Goal: Task Accomplishment & Management: Manage account settings

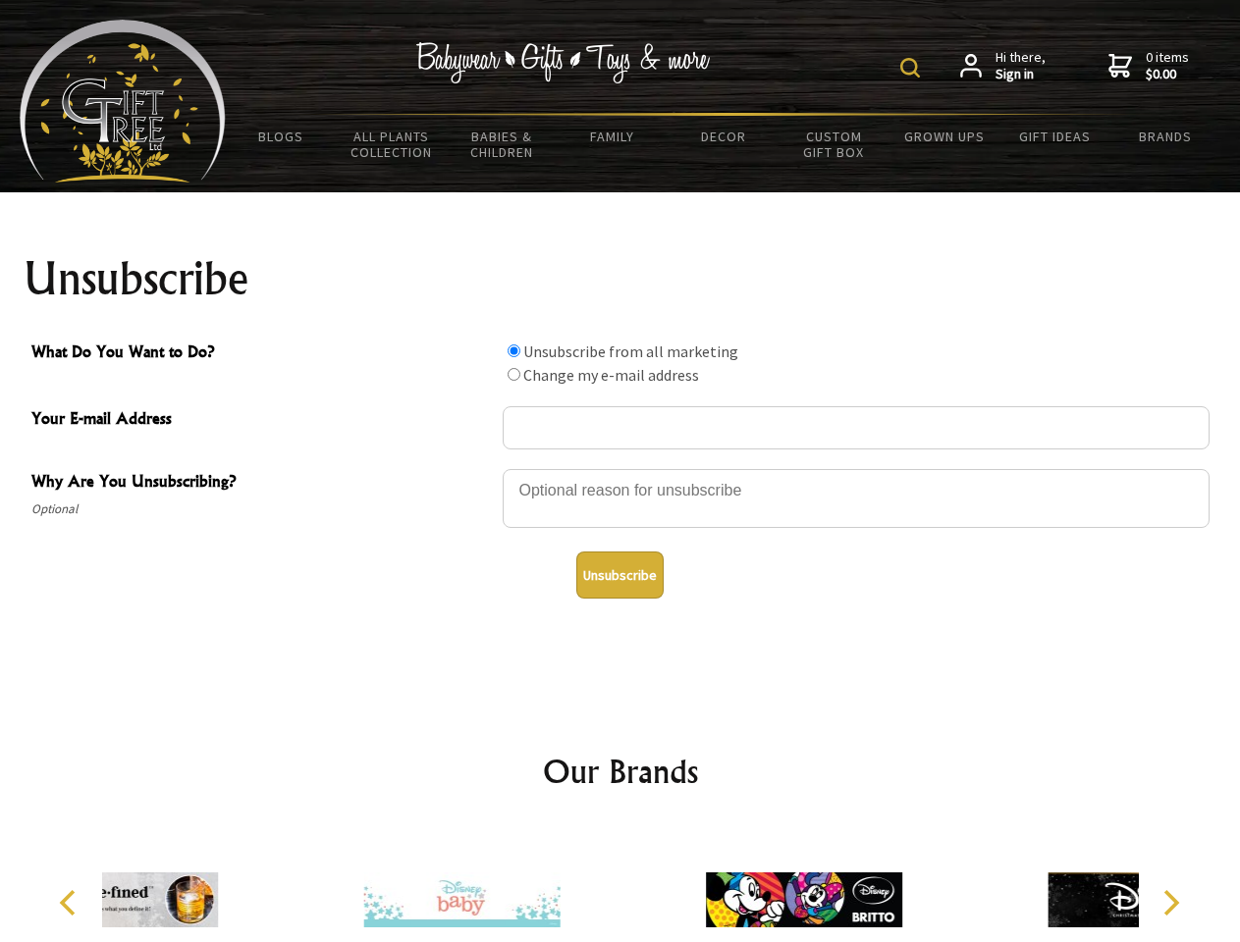
click at [913, 68] on img at bounding box center [910, 68] width 20 height 20
click at [620, 468] on div at bounding box center [855, 501] width 707 height 69
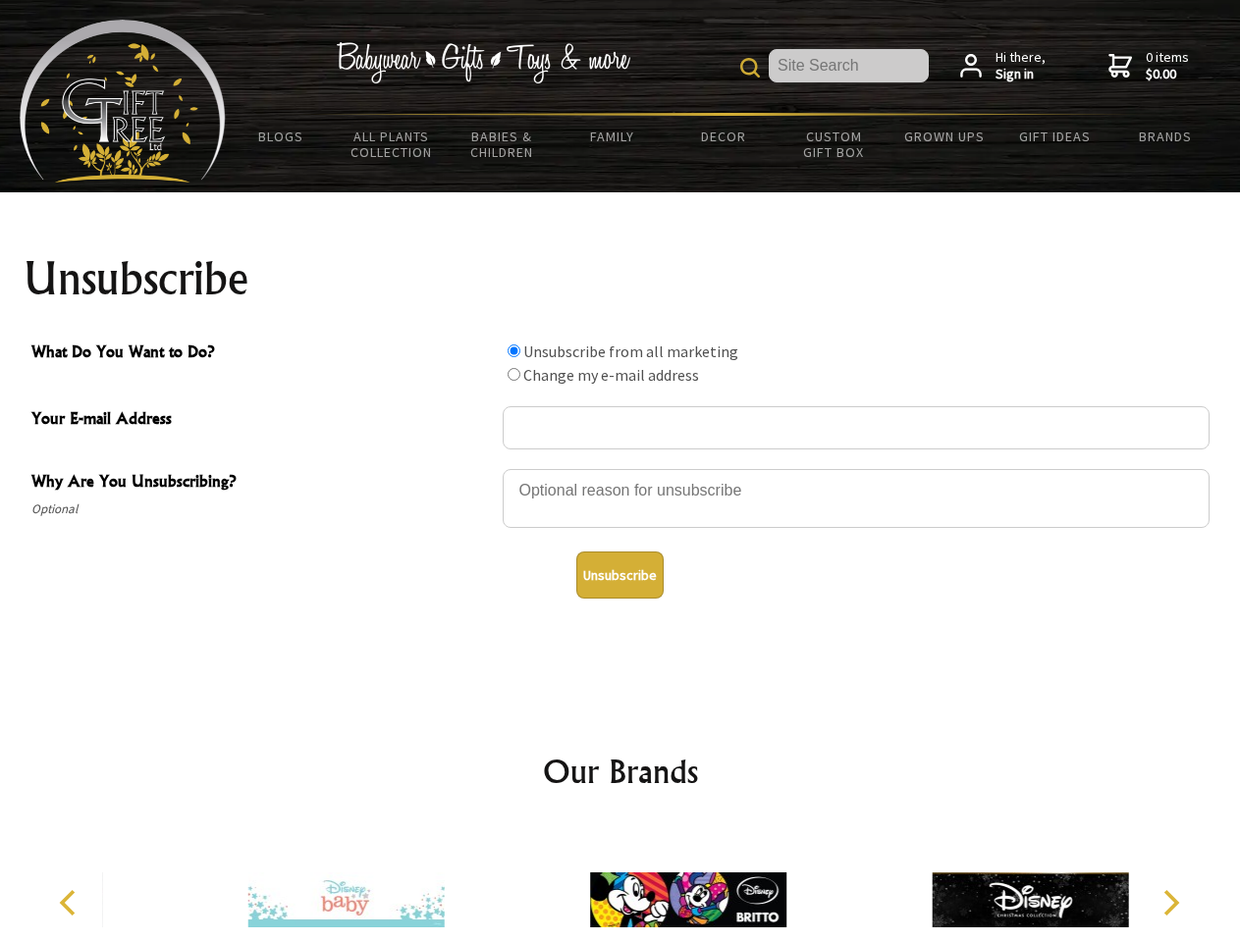
click at [513, 350] on input "What Do You Want to Do?" at bounding box center [513, 350] width 13 height 13
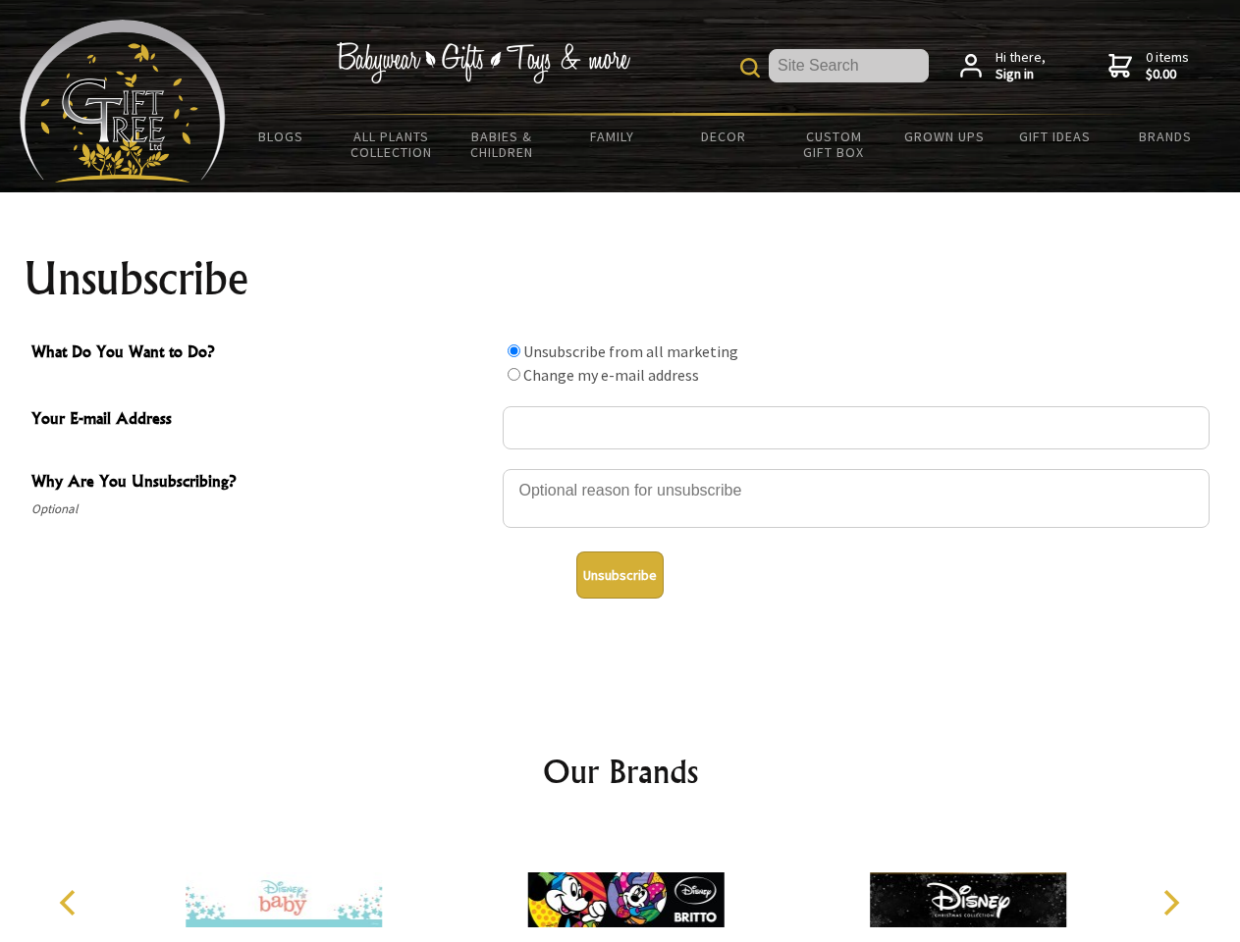
click at [513, 374] on input "What Do You Want to Do?" at bounding box center [513, 374] width 13 height 13
radio input "true"
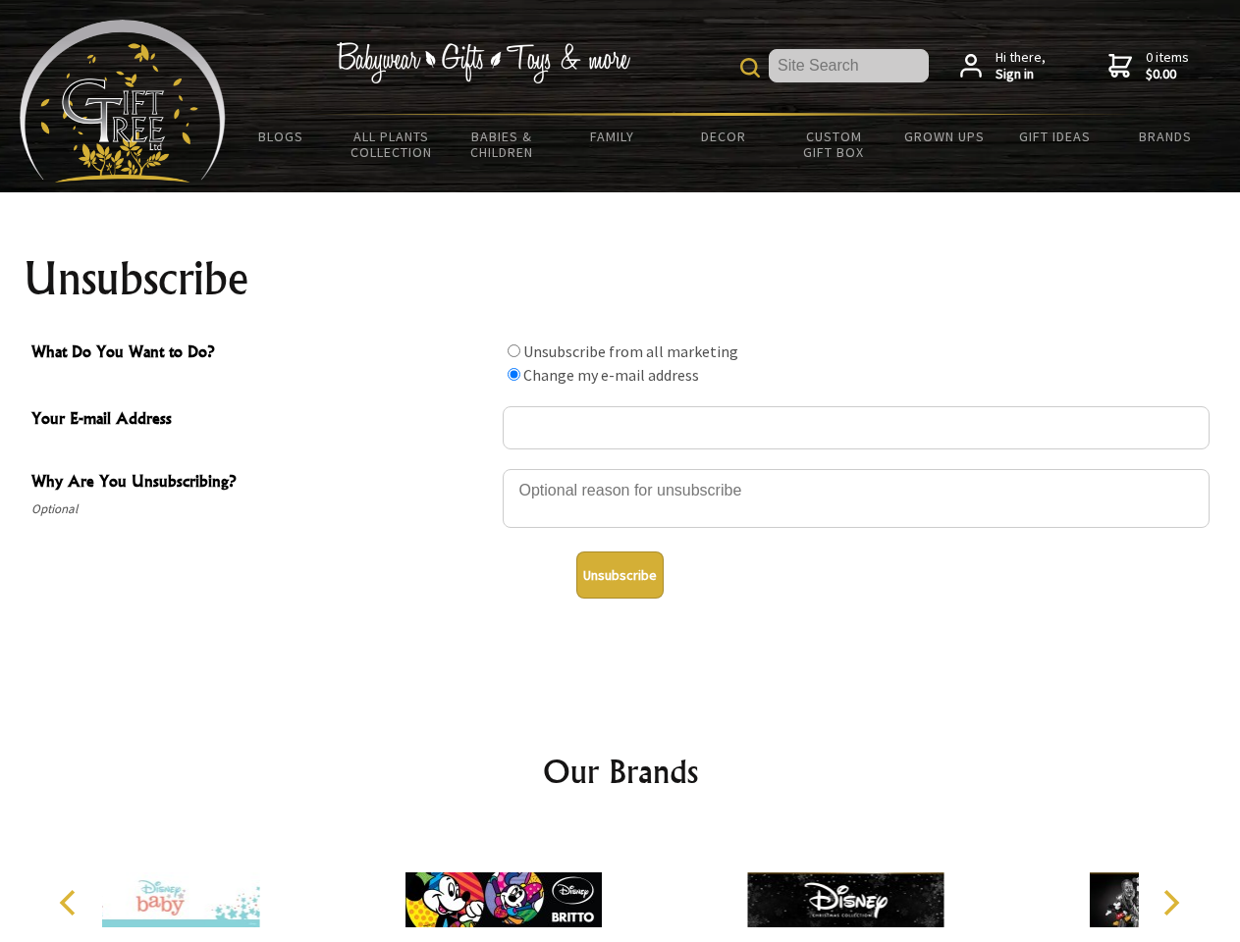
click at [619, 575] on button "Unsubscribe" at bounding box center [619, 575] width 87 height 47
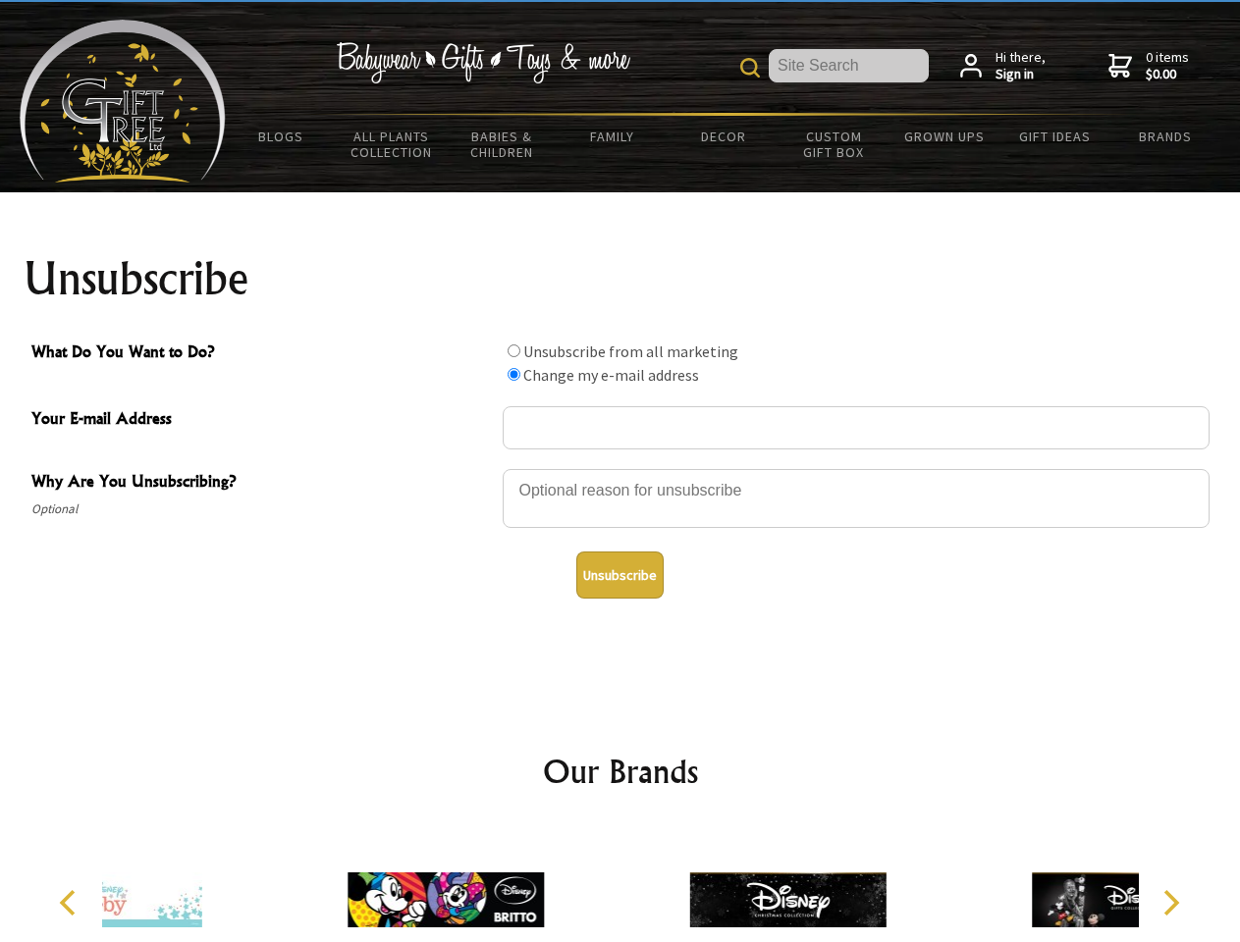
click at [620, 884] on div at bounding box center [787, 902] width 342 height 153
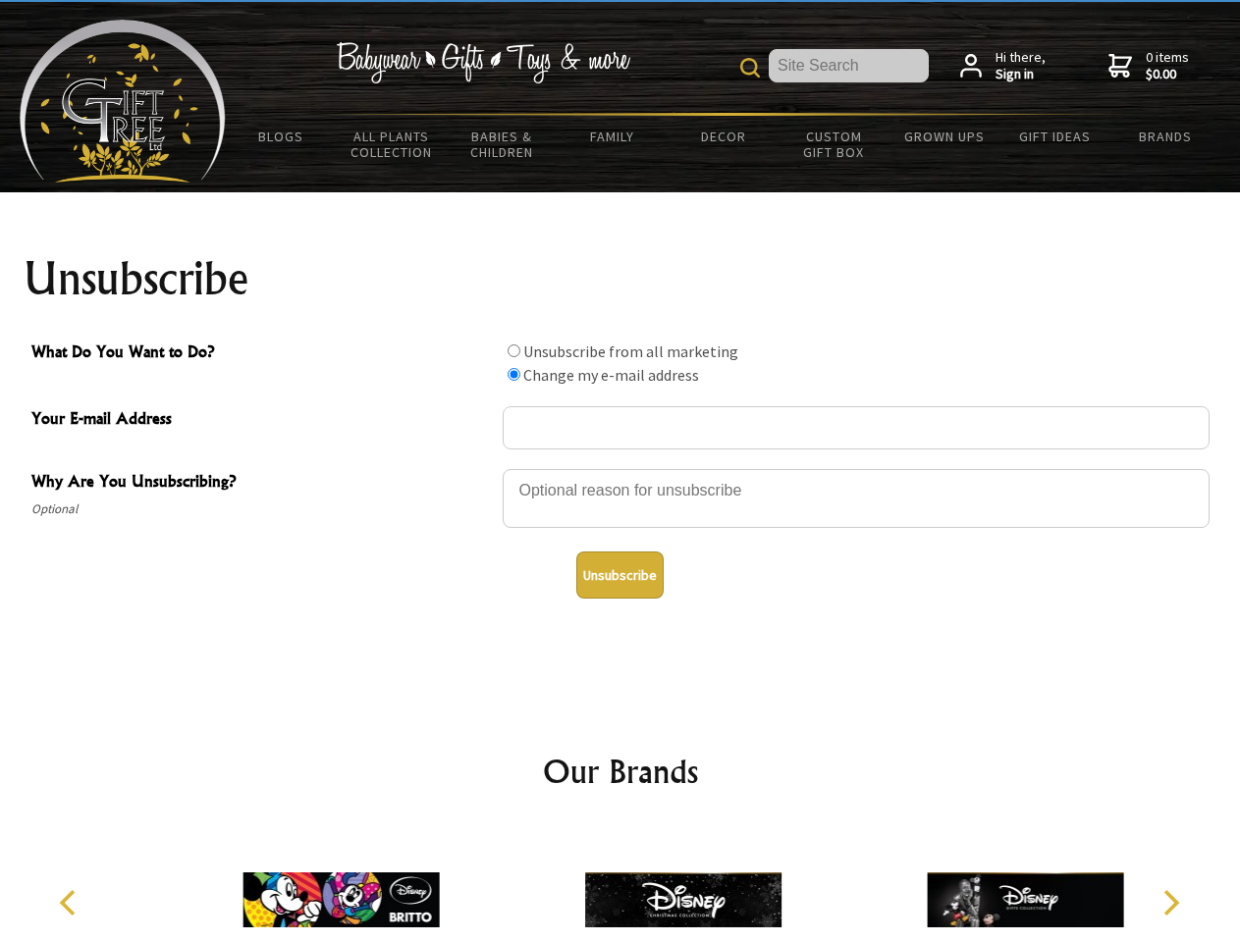
click at [71, 903] on icon "Previous" at bounding box center [70, 903] width 26 height 26
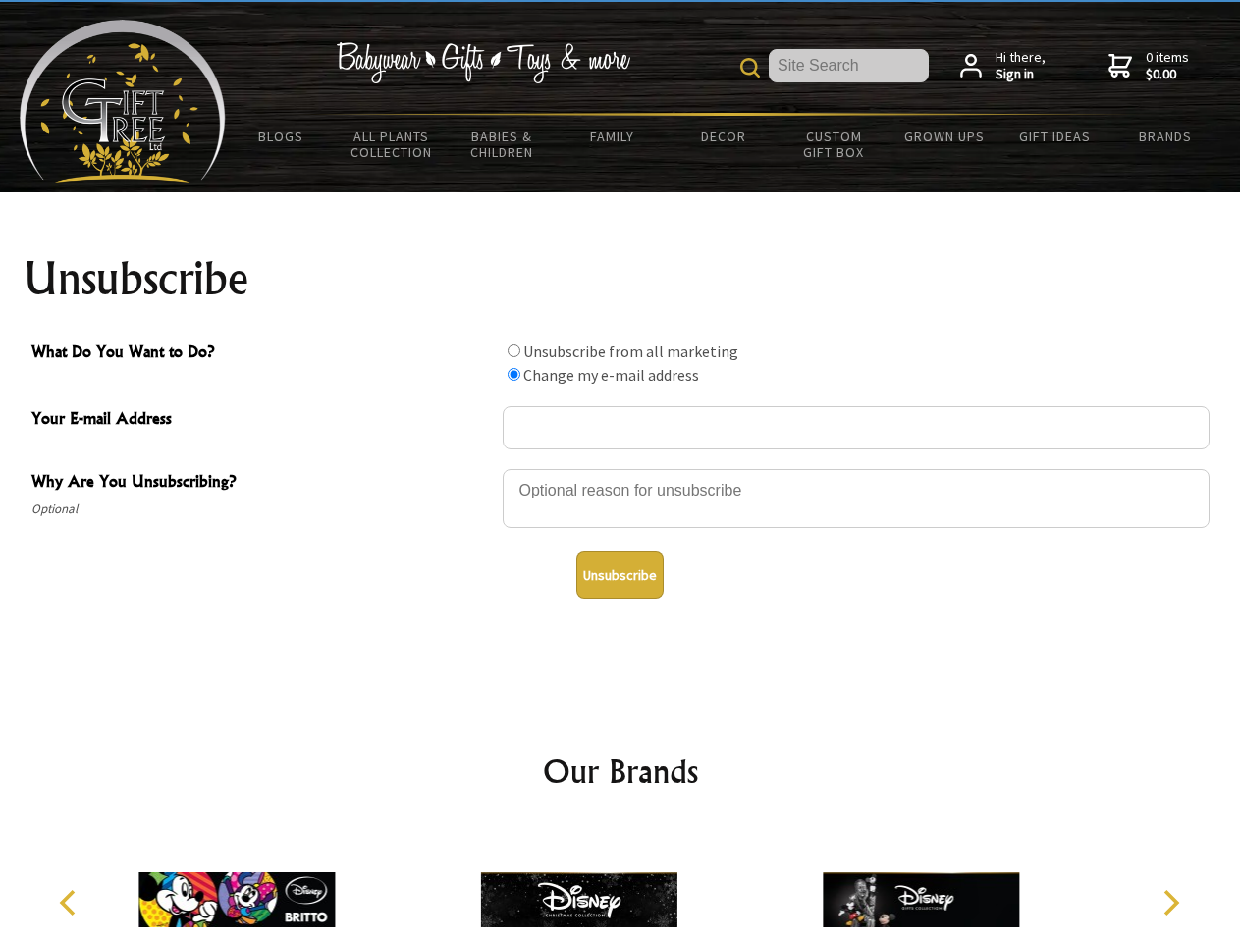
click at [1170, 903] on icon "Next" at bounding box center [1169, 903] width 26 height 26
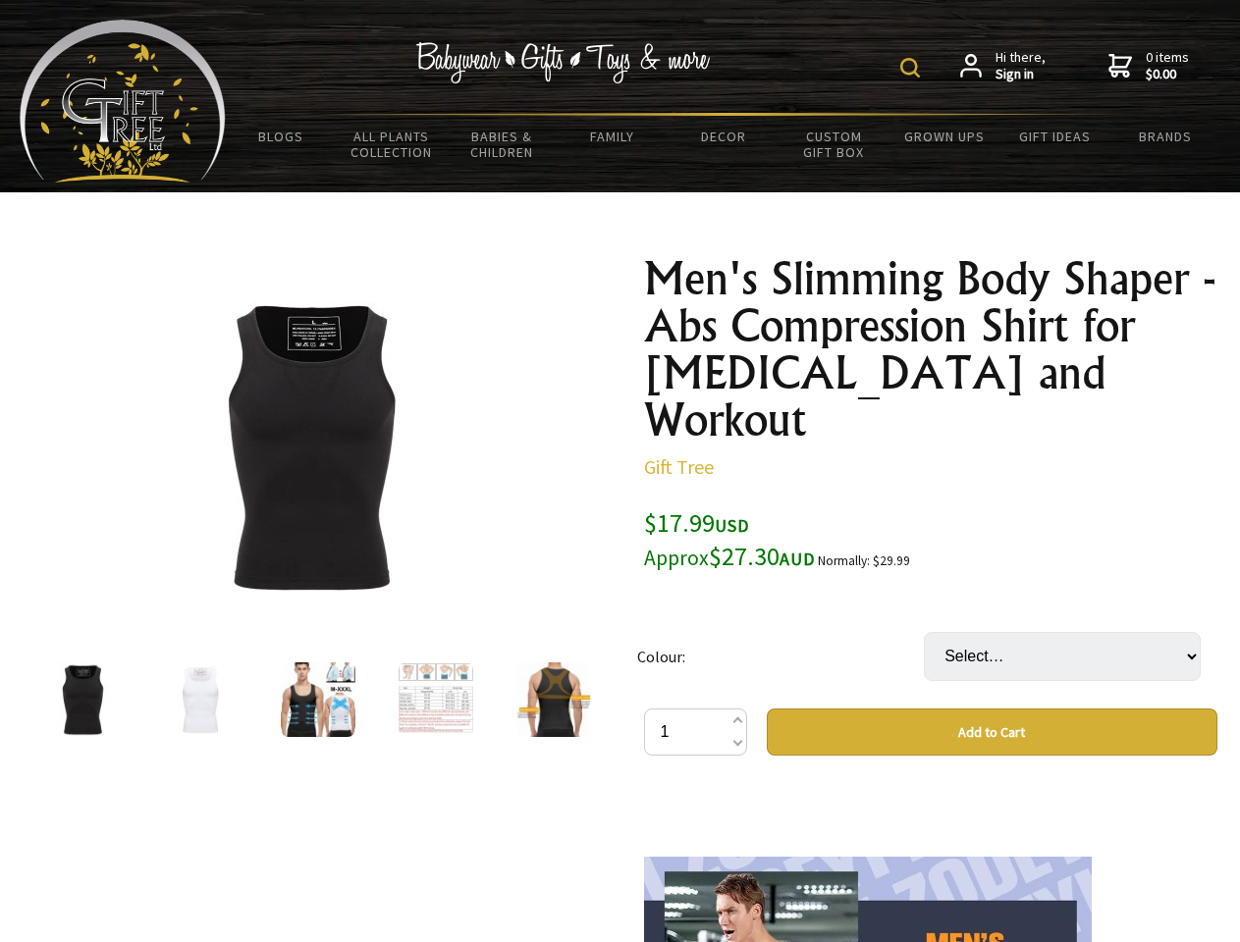
click at [913, 68] on img at bounding box center [910, 68] width 20 height 20
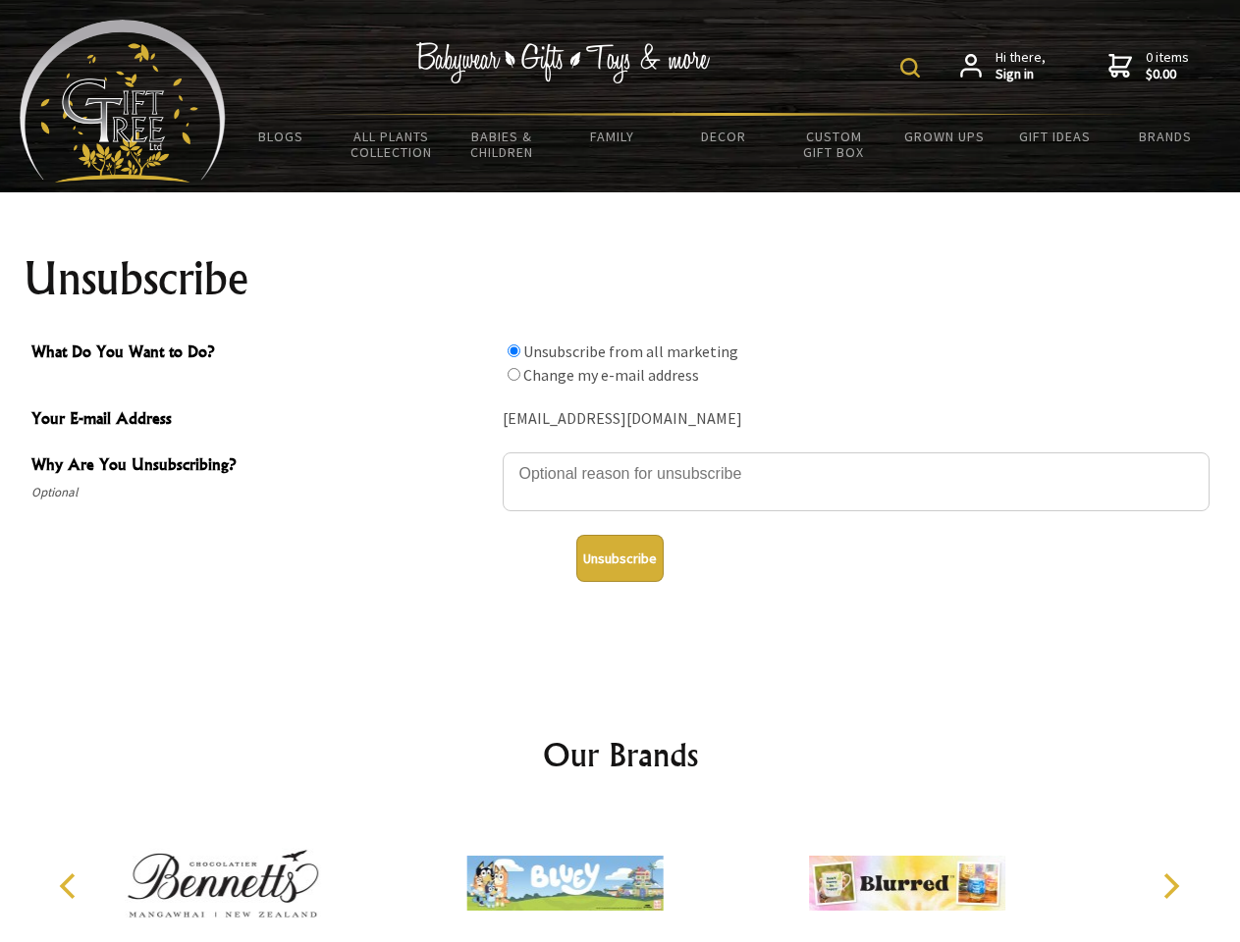
click at [913, 68] on img at bounding box center [910, 68] width 20 height 20
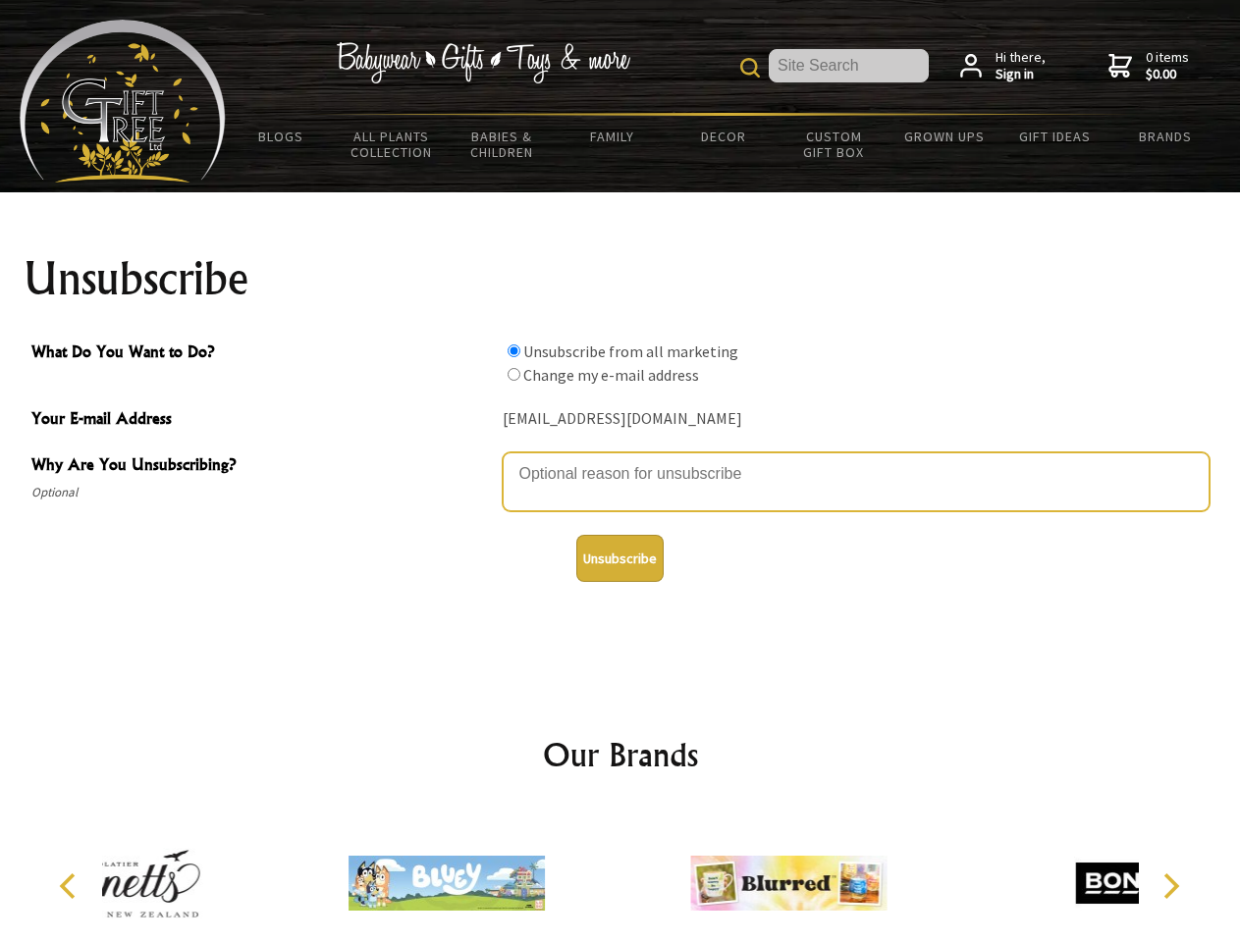
click at [620, 459] on textarea "Why Are You Unsubscribing?" at bounding box center [855, 481] width 707 height 59
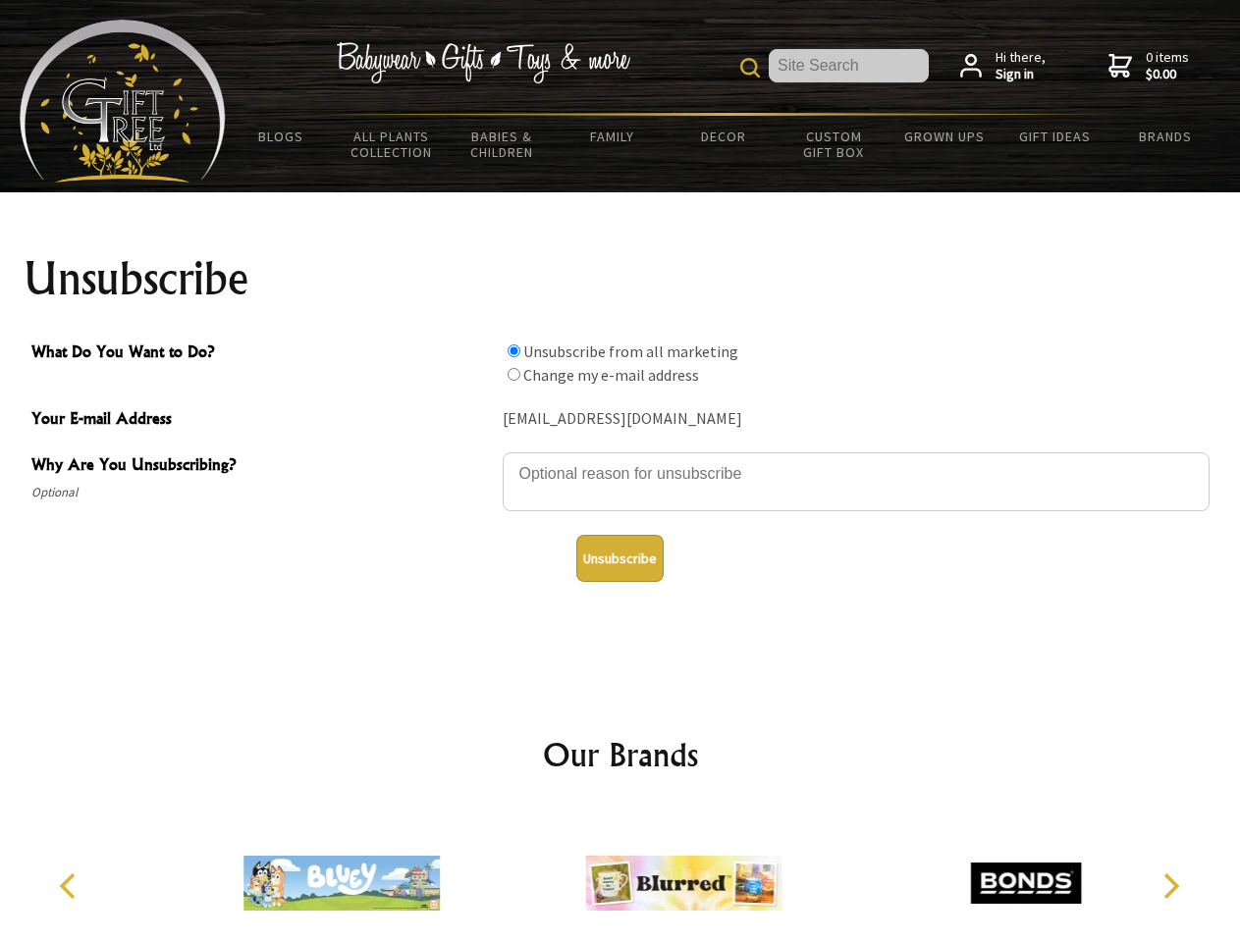
click at [513, 350] on input "What Do You Want to Do?" at bounding box center [513, 350] width 13 height 13
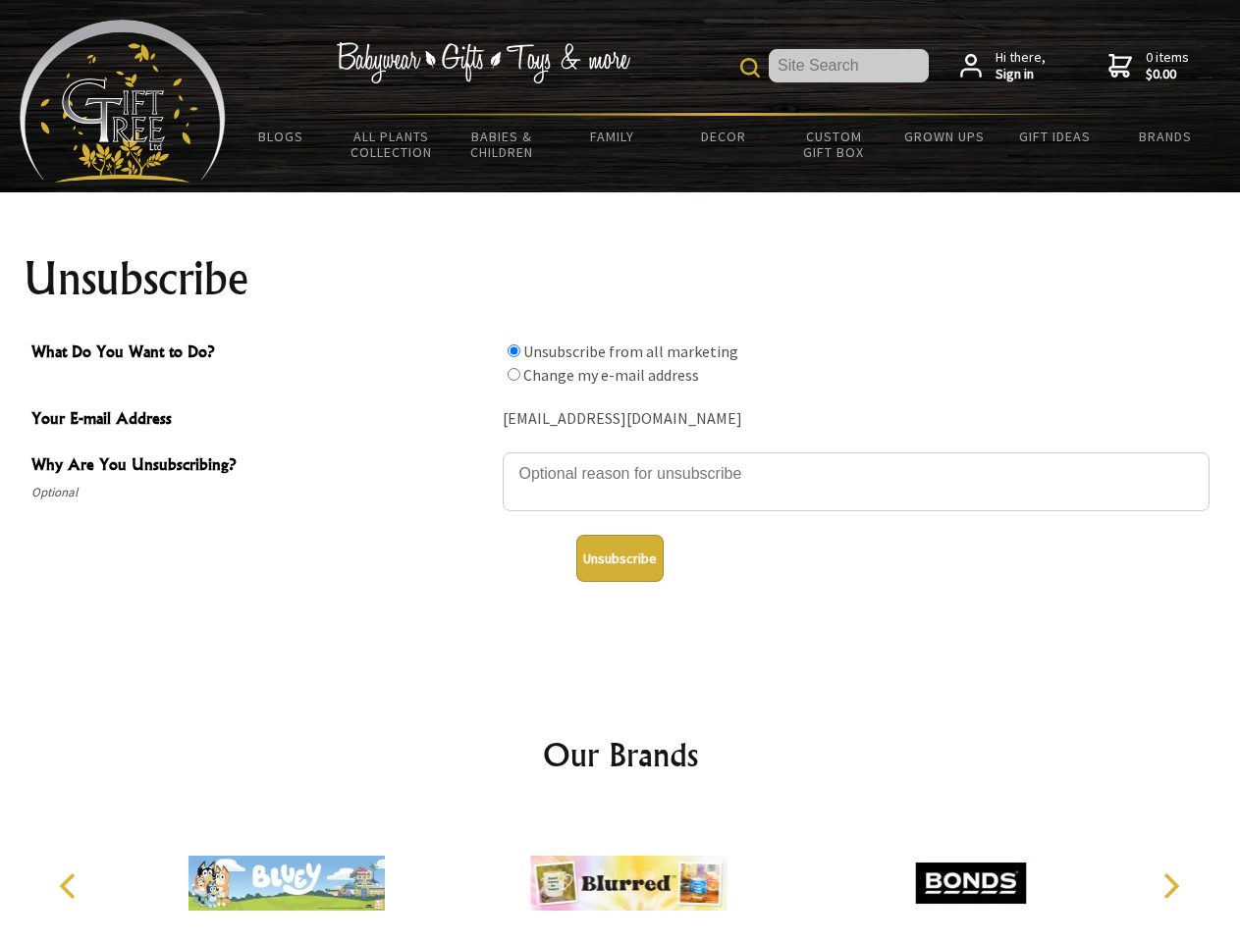
click at [513, 374] on input "What Do You Want to Do?" at bounding box center [513, 374] width 13 height 13
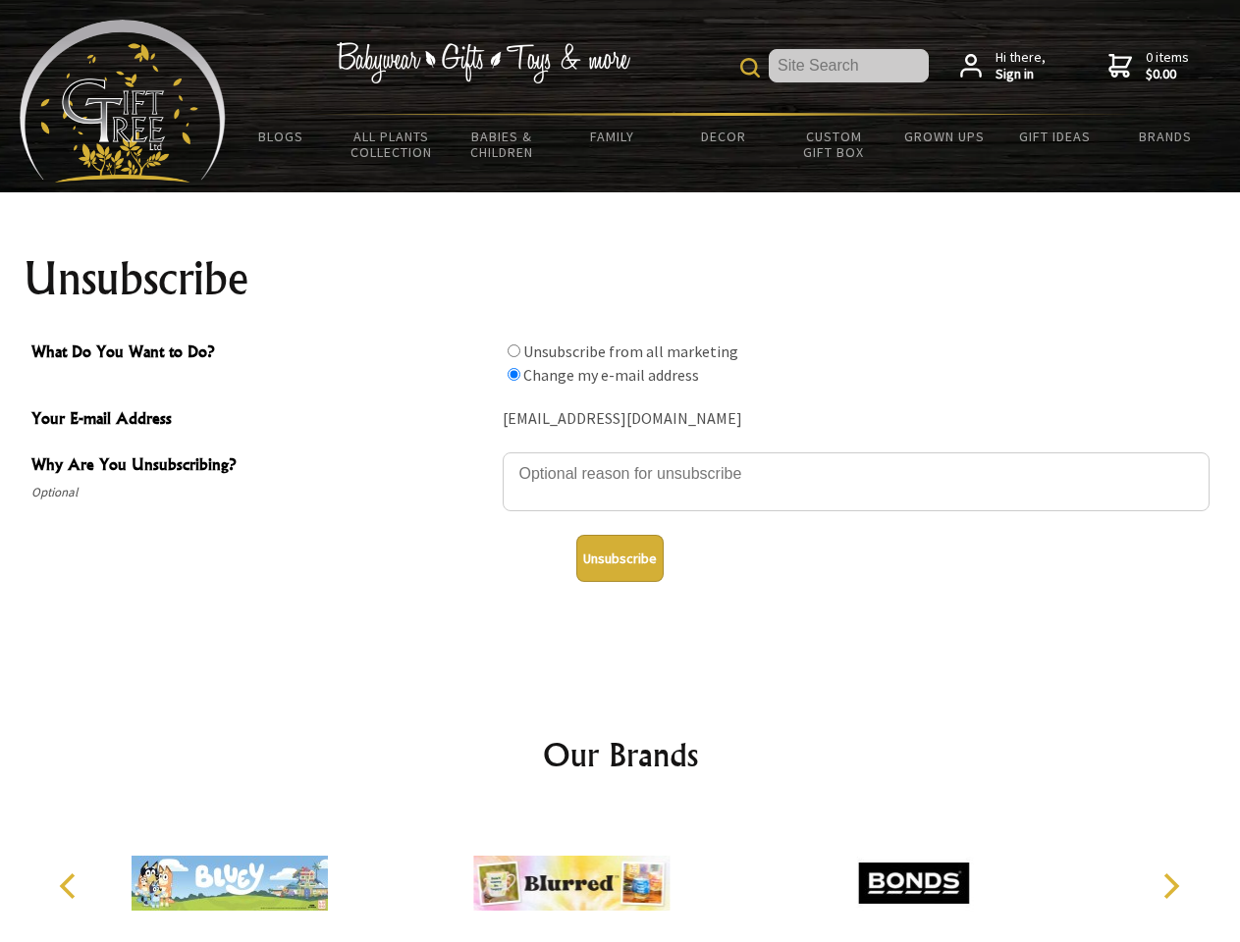
radio input "true"
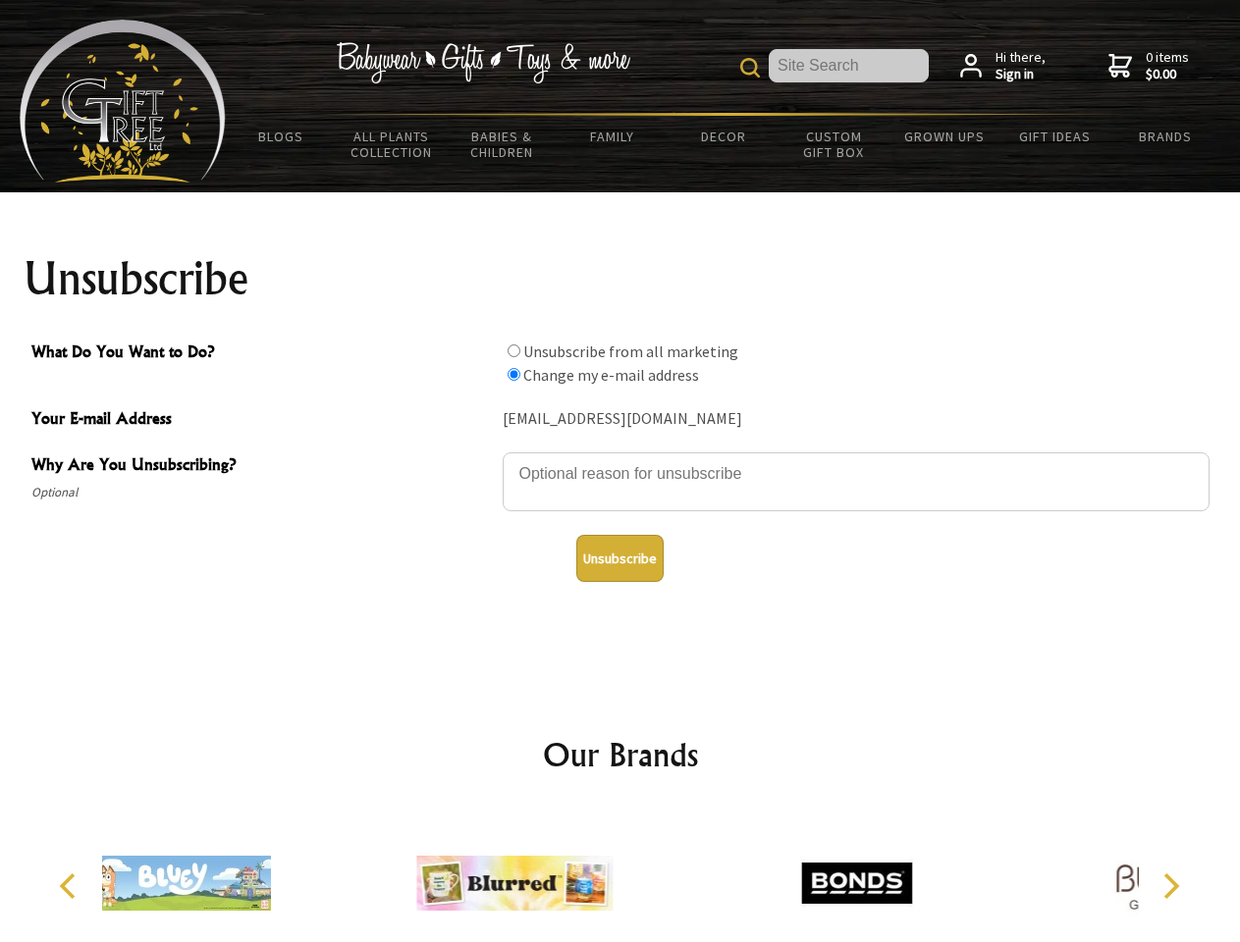
click at [619, 558] on button "Unsubscribe" at bounding box center [619, 558] width 87 height 47
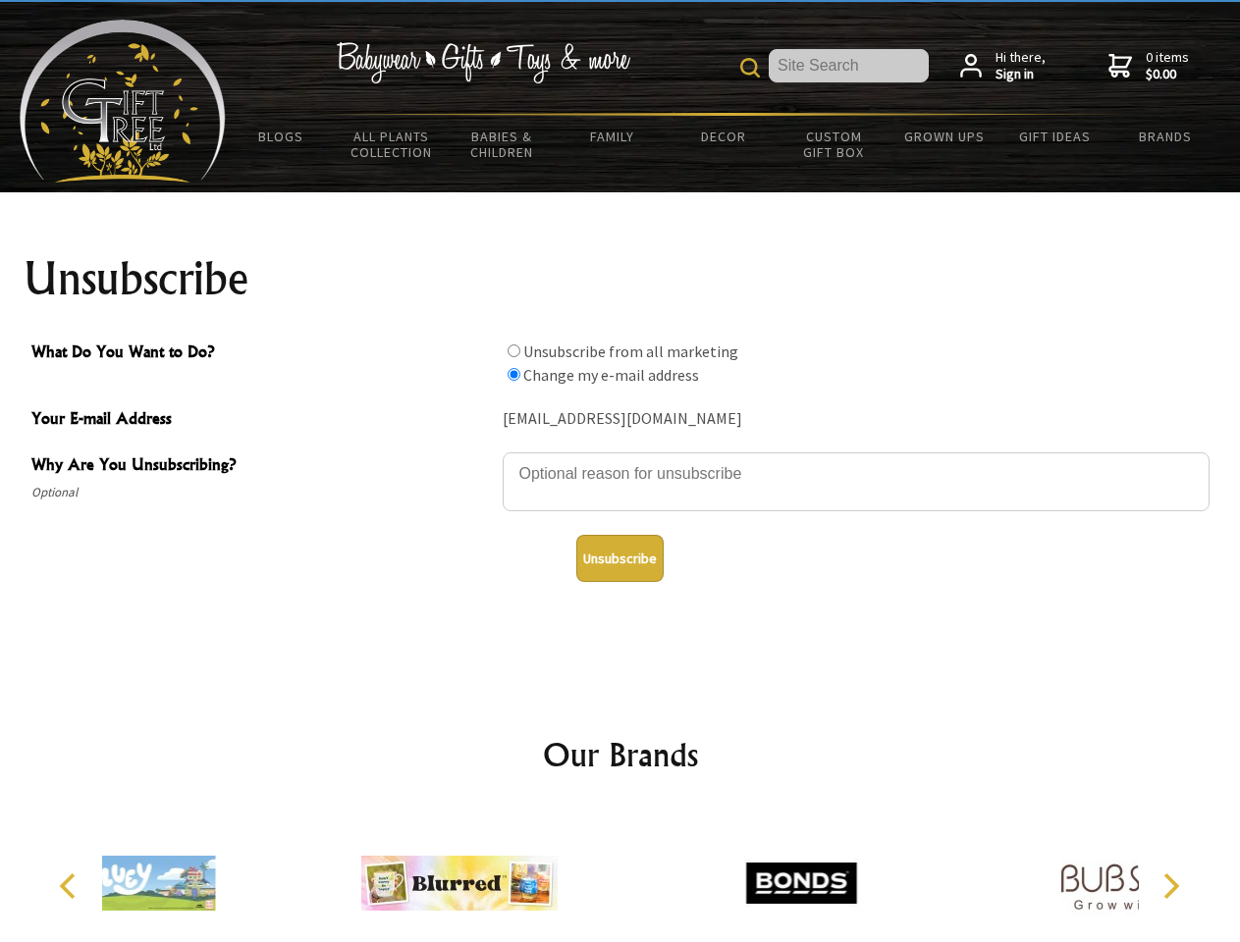
click at [71, 886] on icon "Previous" at bounding box center [70, 886] width 26 height 26
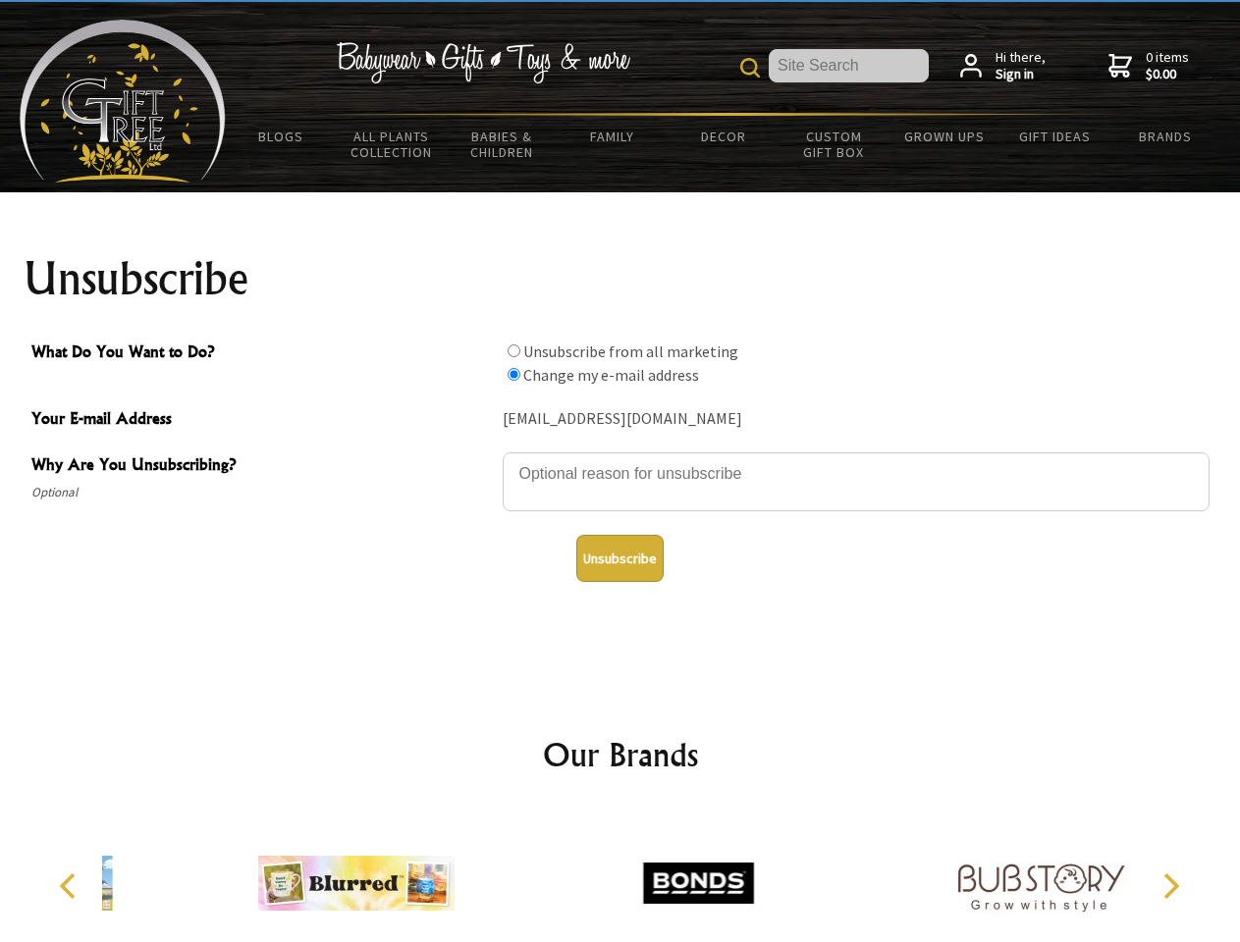
click at [1170, 886] on icon "Next" at bounding box center [1169, 886] width 26 height 26
